Goal: Information Seeking & Learning: Find contact information

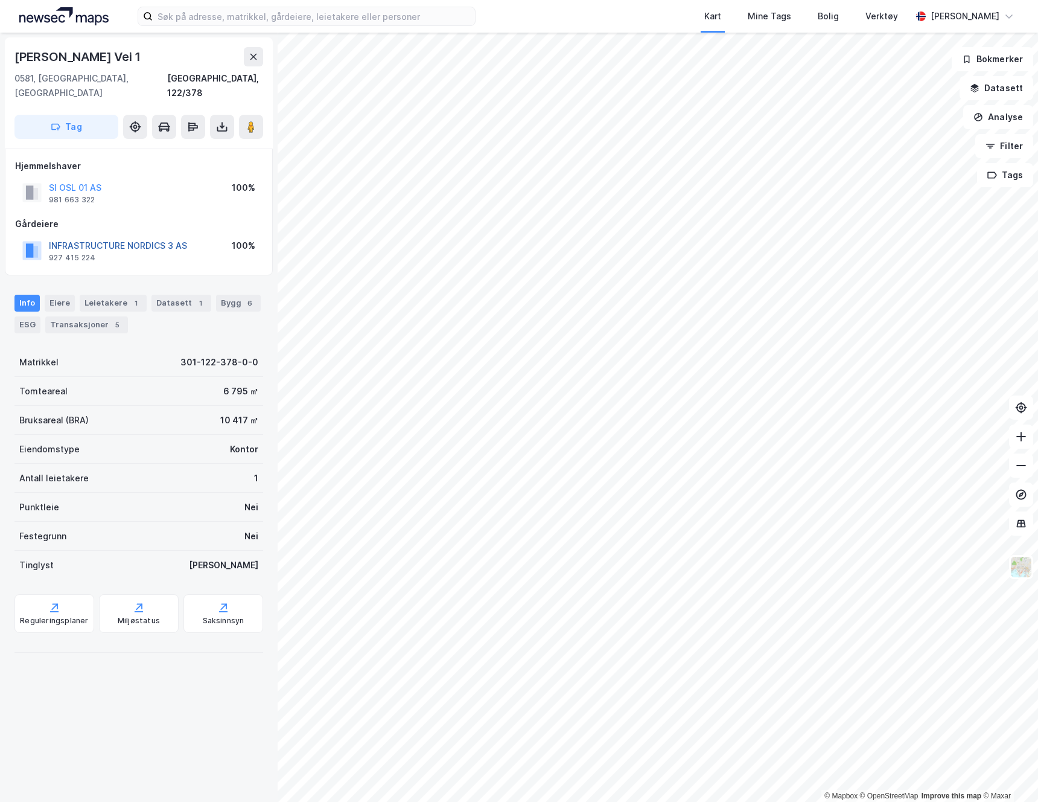
click at [0, 0] on button "INFRASTRUCTURE NORDICS 3 AS" at bounding box center [0, 0] width 0 height 0
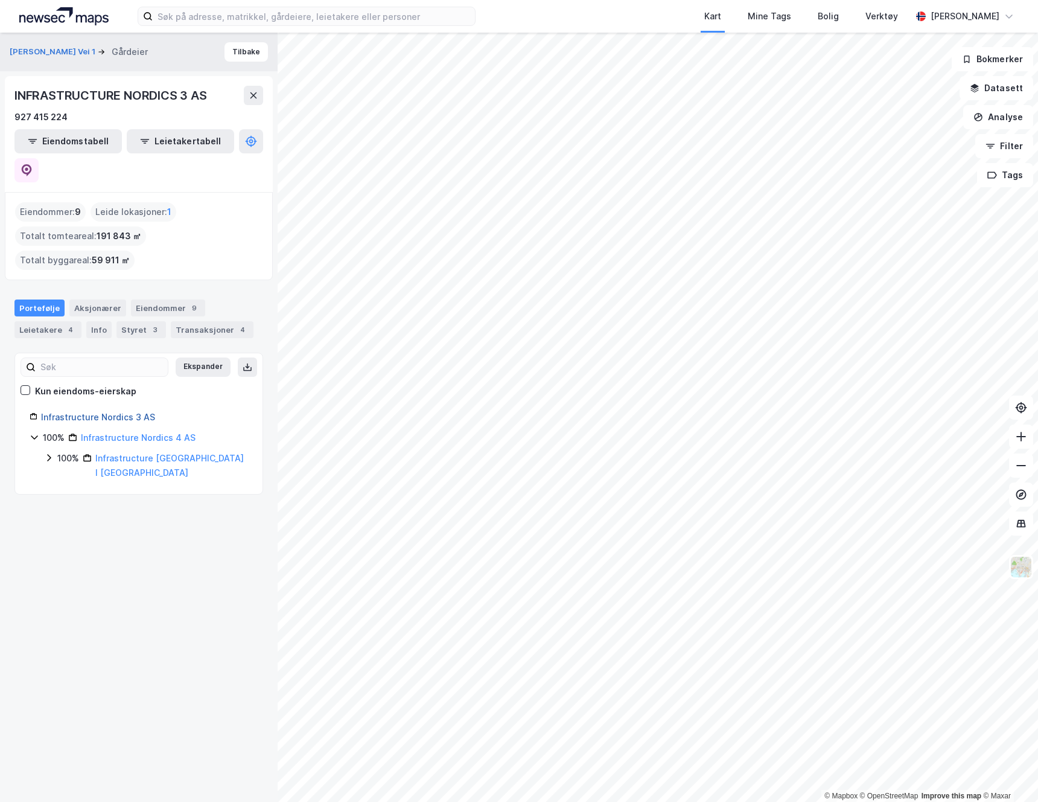
click at [118, 412] on link "Infrastructure Nordics 3 AS" at bounding box center [98, 417] width 114 height 10
click at [129, 412] on link "Infrastructure Nordics 3 AS" at bounding box center [98, 417] width 114 height 10
click at [33, 164] on icon at bounding box center [27, 170] width 12 height 12
